Goal: Task Accomplishment & Management: Complete application form

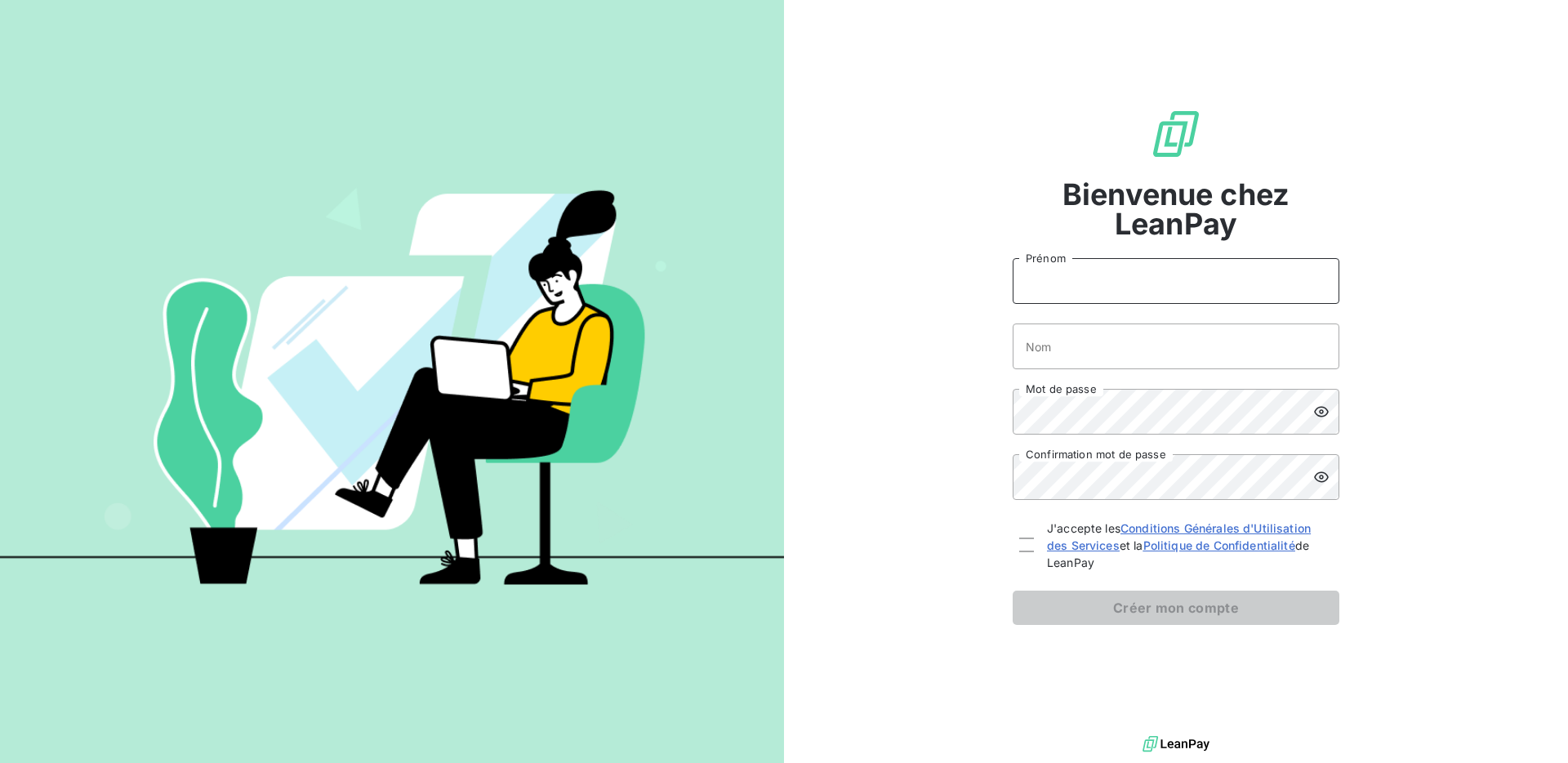
click at [1084, 281] on input "Prénom" at bounding box center [1176, 280] width 326 height 45
type input "[PERSON_NAME]"
type input "Lanoizelee"
click at [938, 406] on div "Bienvenue chez LeanPay [PERSON_NAME] Nom Mot de passe Confirmation mot de passe…" at bounding box center [1175, 365] width 784 height 732
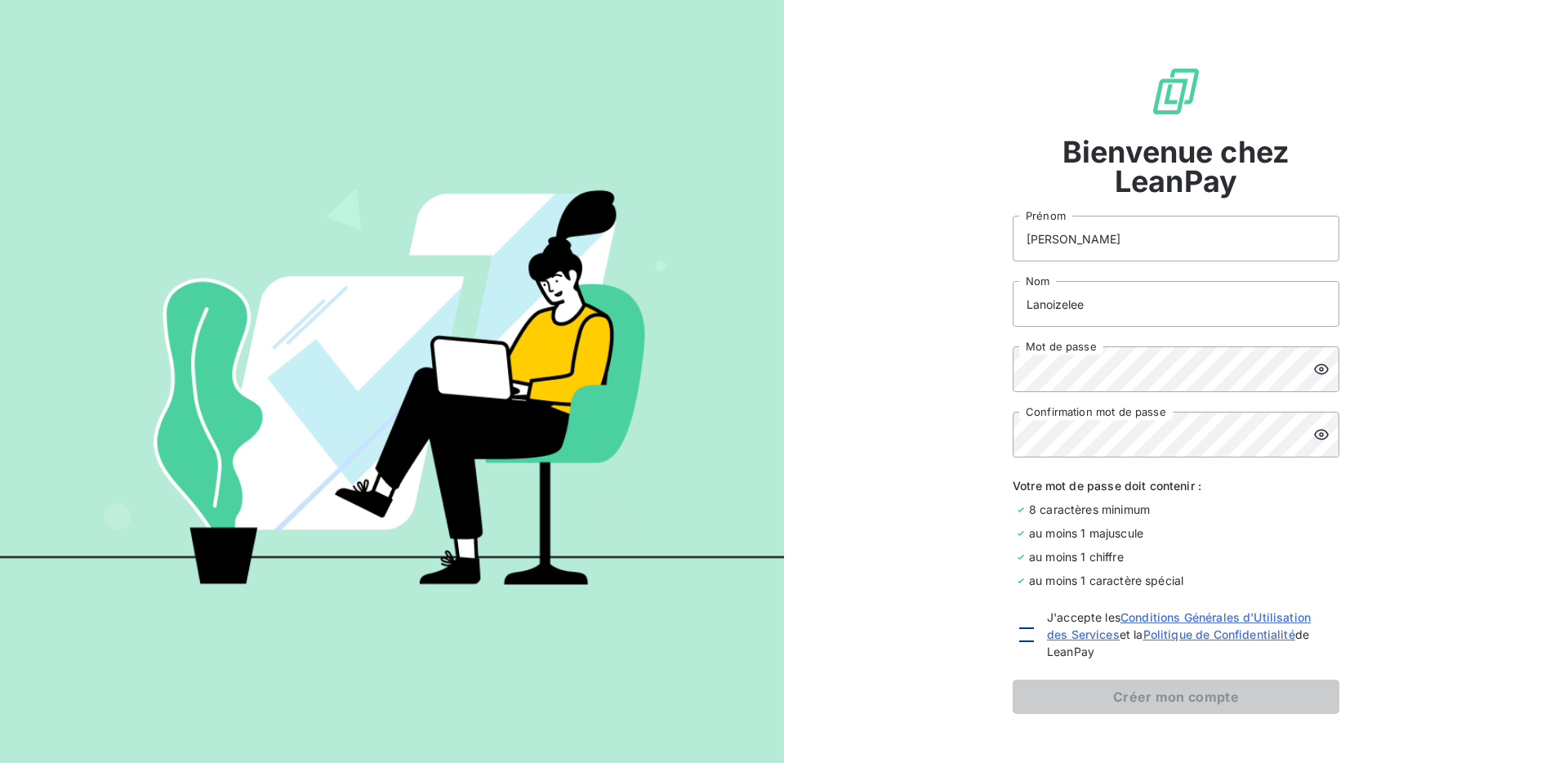
click at [1019, 634] on div at bounding box center [1026, 634] width 15 height 15
checkbox input "true"
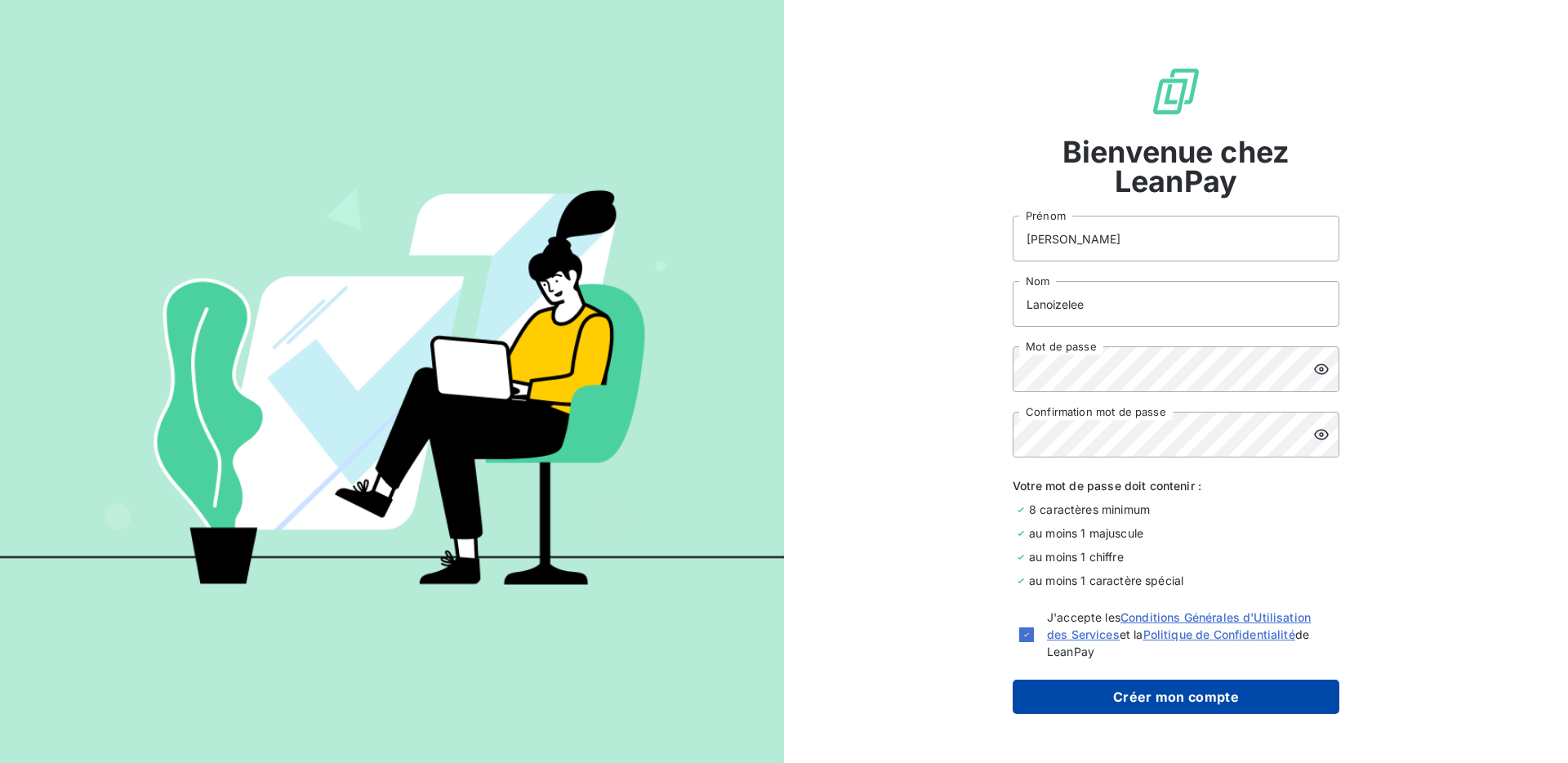
click at [1141, 710] on button "Créer mon compte" at bounding box center [1176, 696] width 326 height 35
